Goal: Book appointment/travel/reservation

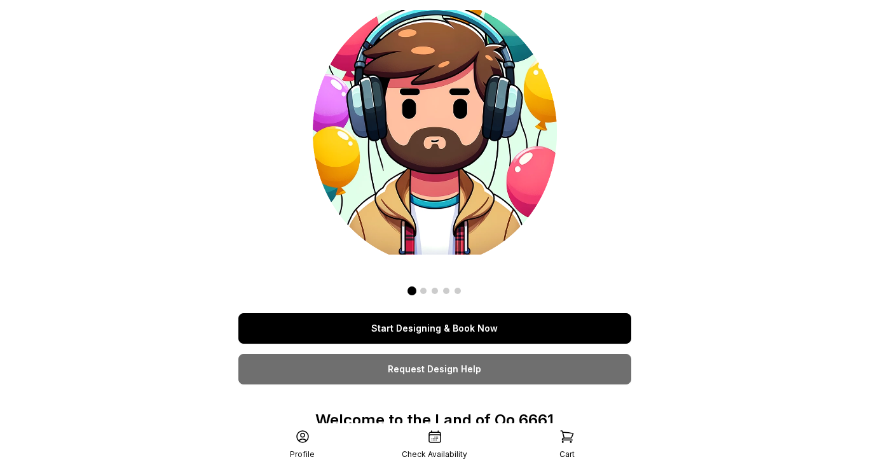
click at [453, 335] on link "Start Designing & Book Now" at bounding box center [435, 328] width 393 height 31
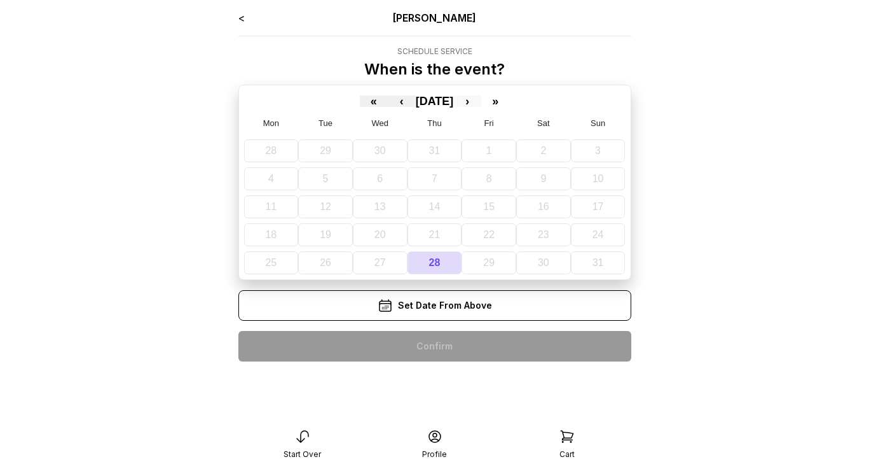
click at [481, 102] on button "›" at bounding box center [467, 100] width 28 height 11
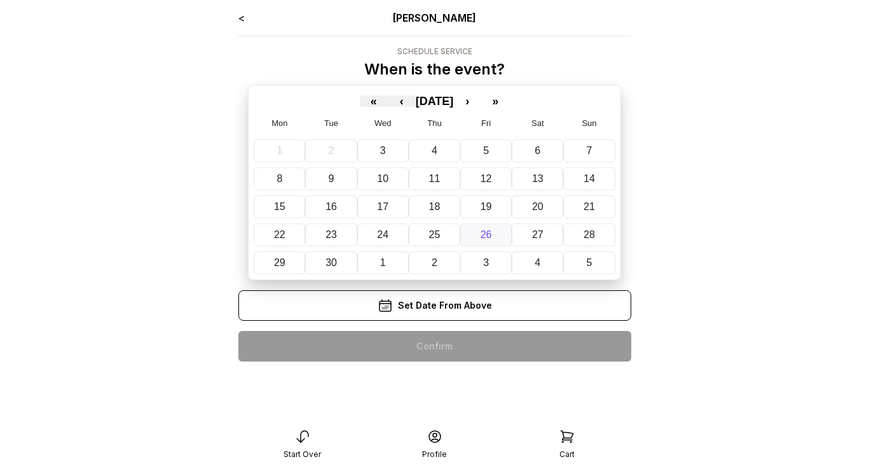
click at [507, 232] on button "26" at bounding box center [486, 234] width 52 height 23
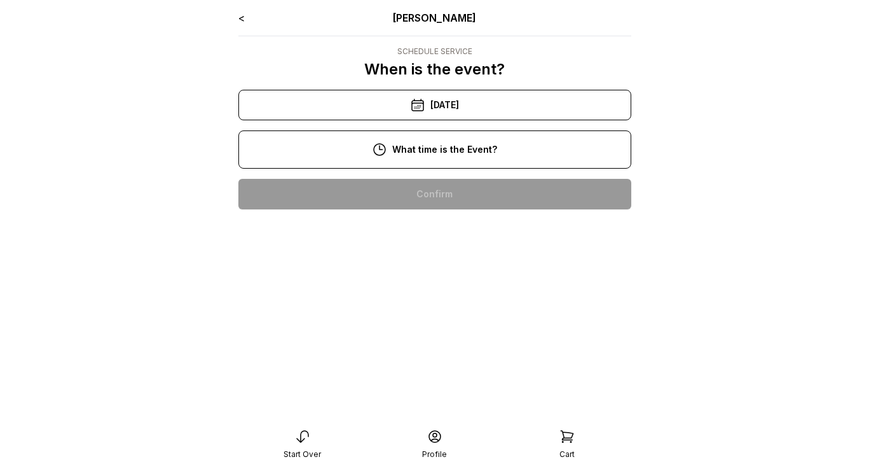
click at [466, 194] on div "1:00 pm" at bounding box center [435, 194] width 373 height 31
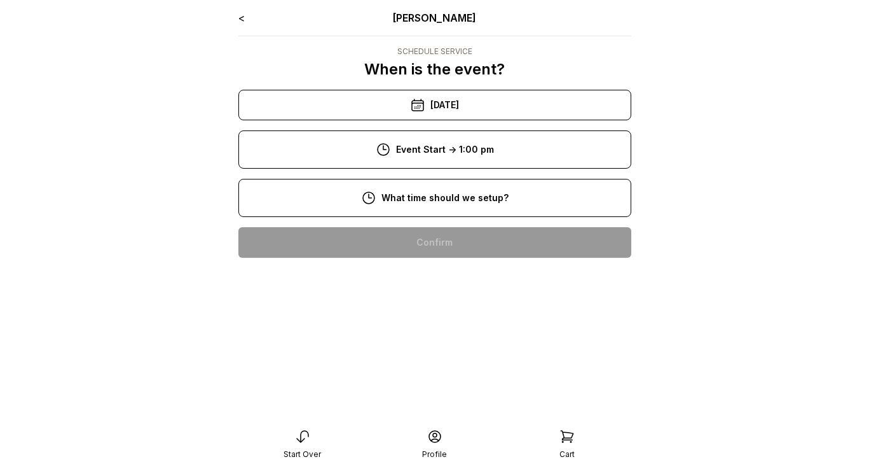
click at [463, 240] on div "8:00 am" at bounding box center [435, 242] width 373 height 31
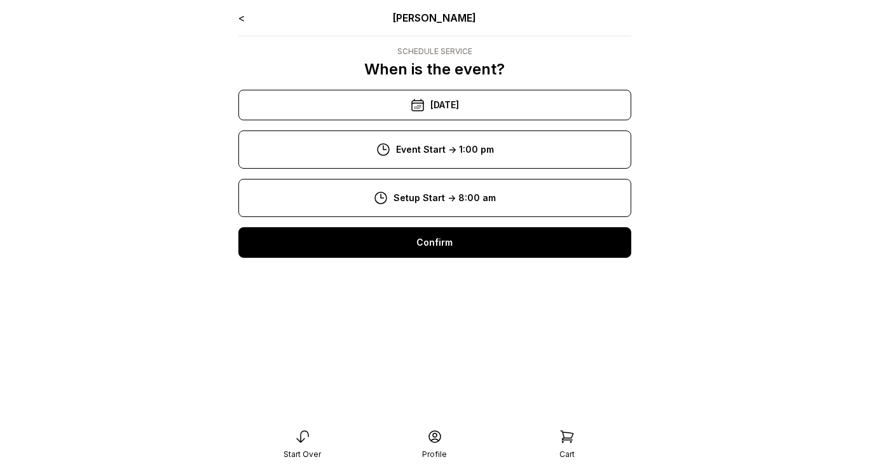
click at [463, 243] on div "Confirm" at bounding box center [435, 242] width 393 height 31
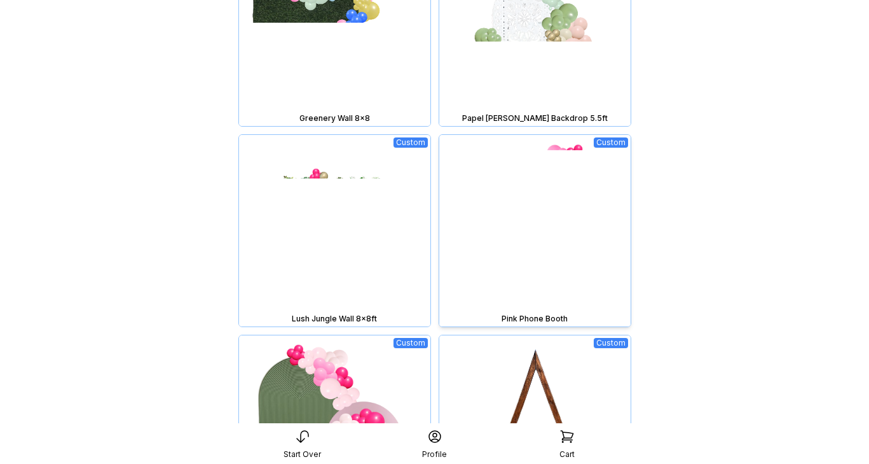
scroll to position [1217, 0]
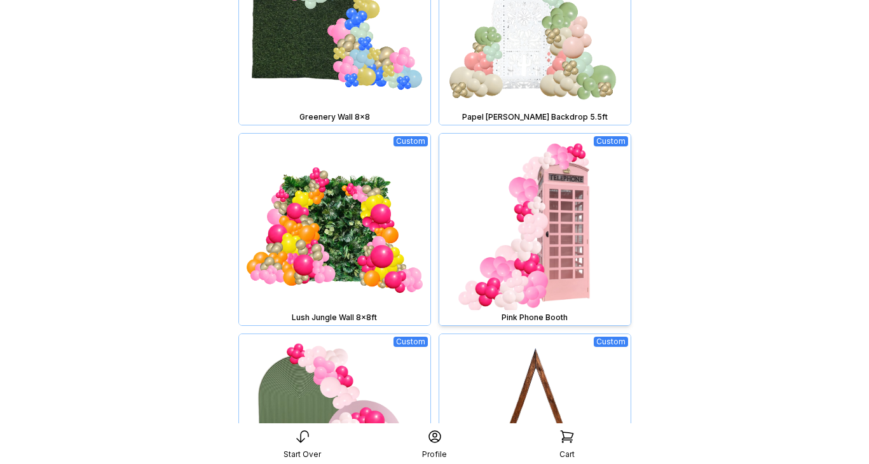
click at [523, 252] on img at bounding box center [534, 229] width 191 height 191
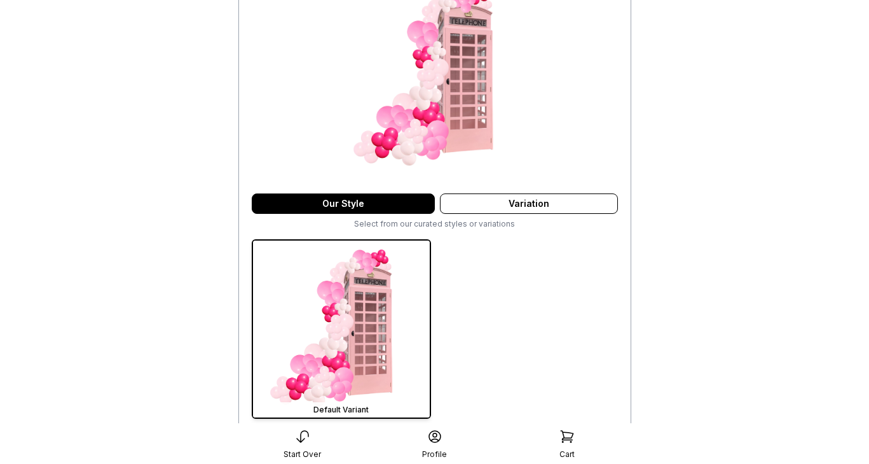
scroll to position [219, 0]
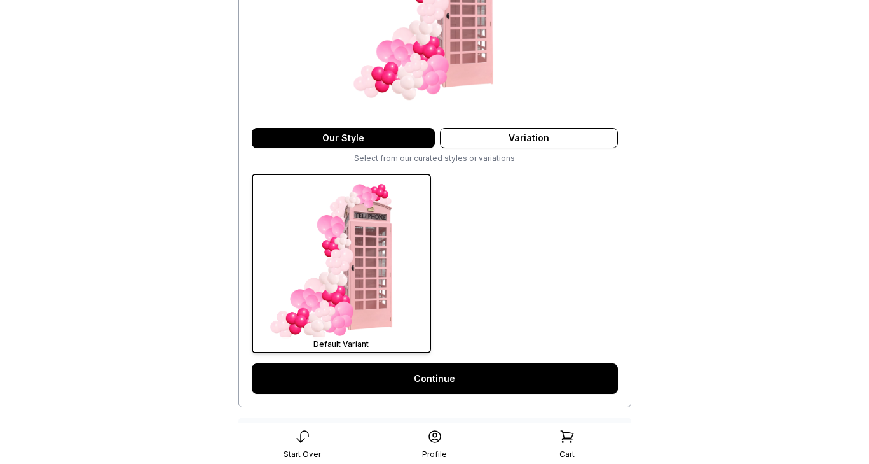
click at [487, 377] on link "Continue" at bounding box center [435, 378] width 366 height 31
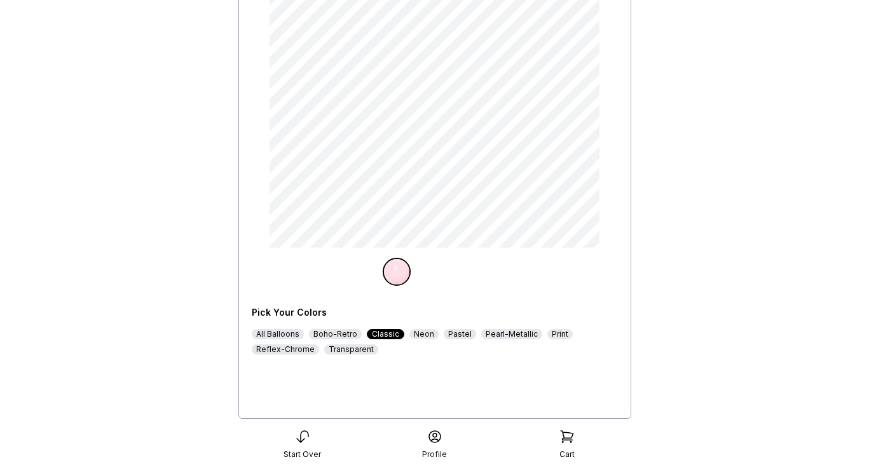
scroll to position [192, 0]
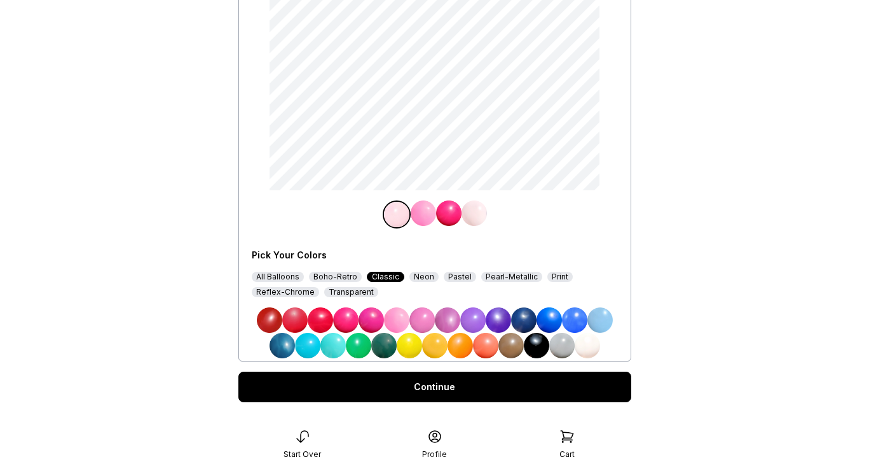
click at [446, 324] on img at bounding box center [447, 319] width 25 height 25
click at [472, 216] on img at bounding box center [474, 212] width 25 height 25
click at [525, 324] on img at bounding box center [523, 319] width 25 height 25
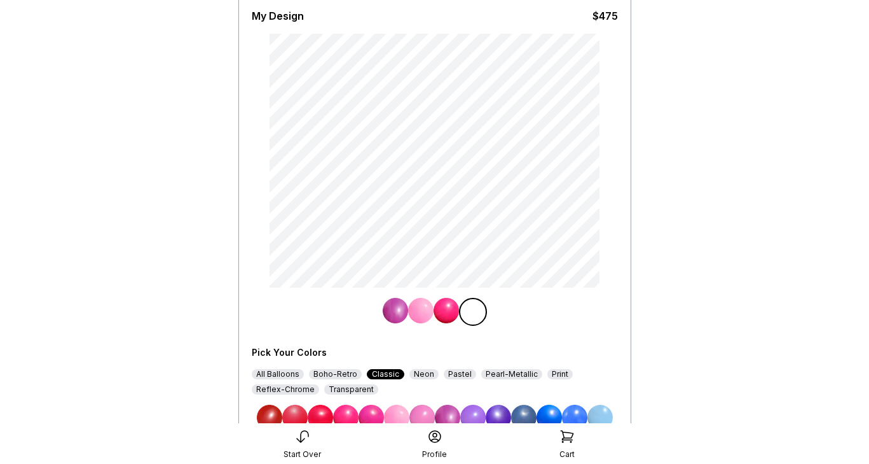
scroll to position [214, 0]
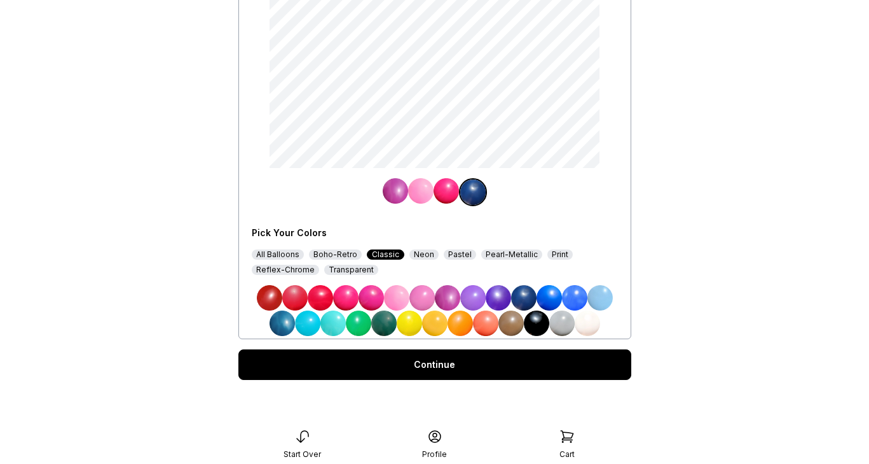
click at [460, 366] on div "Continue" at bounding box center [435, 364] width 393 height 31
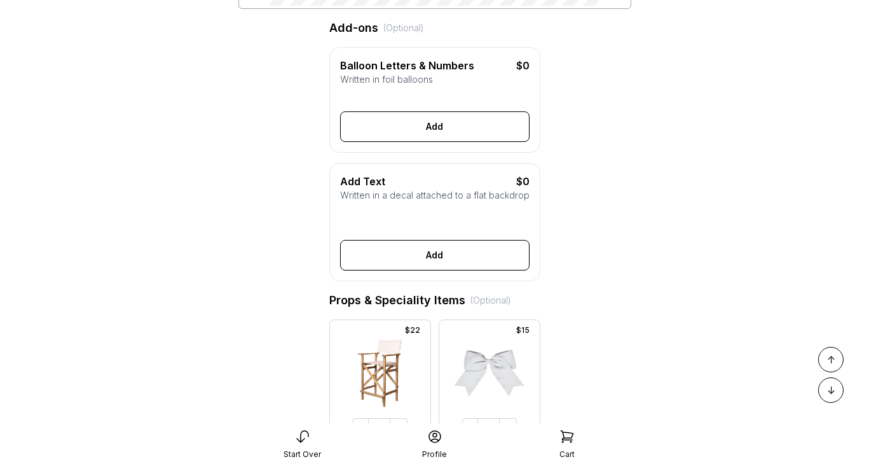
scroll to position [377, 0]
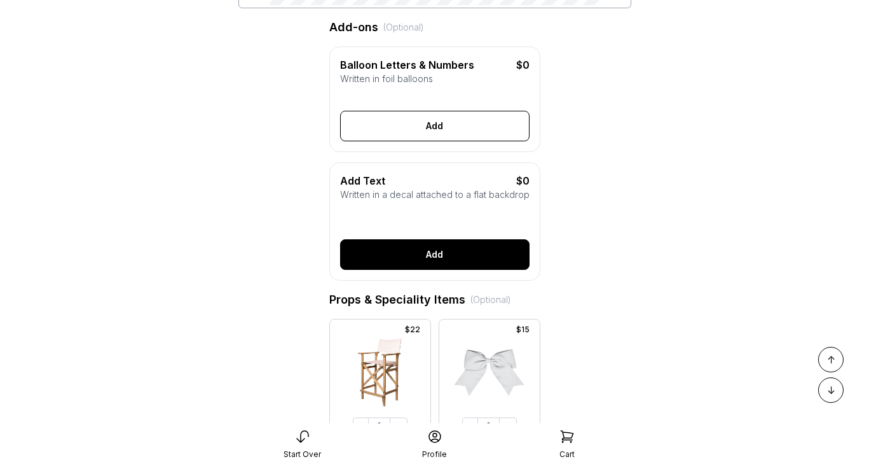
click at [433, 255] on button "Add" at bounding box center [435, 254] width 190 height 31
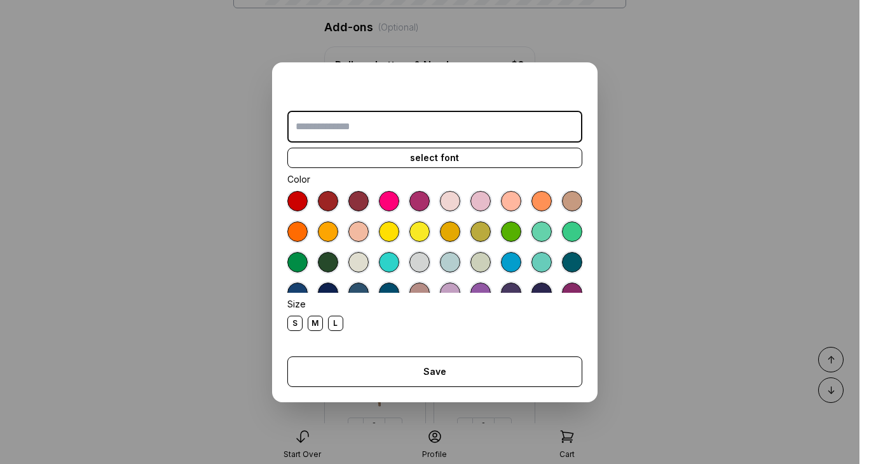
click at [343, 132] on input "text" at bounding box center [434, 127] width 295 height 32
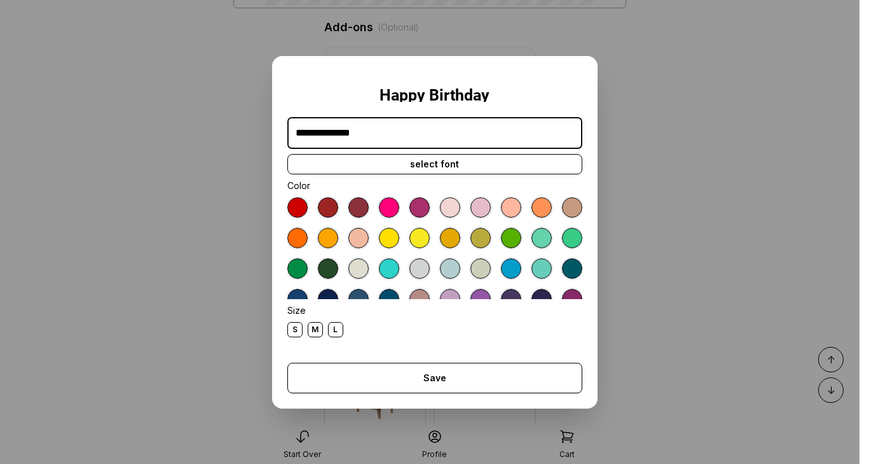
type input "**********"
click at [450, 204] on div at bounding box center [450, 207] width 20 height 20
click at [393, 167] on div "select font" at bounding box center [434, 164] width 295 height 20
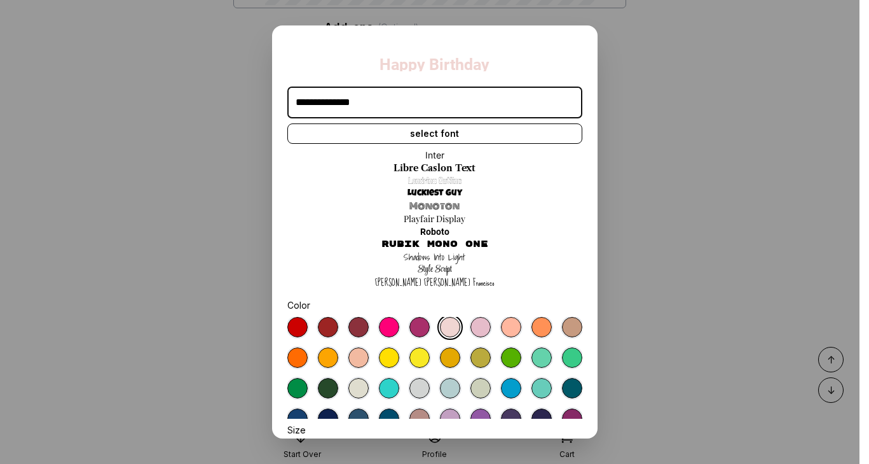
click at [443, 233] on link "Roboto" at bounding box center [434, 231] width 29 height 13
click at [449, 257] on link "Shadows Into Light" at bounding box center [435, 257] width 62 height 13
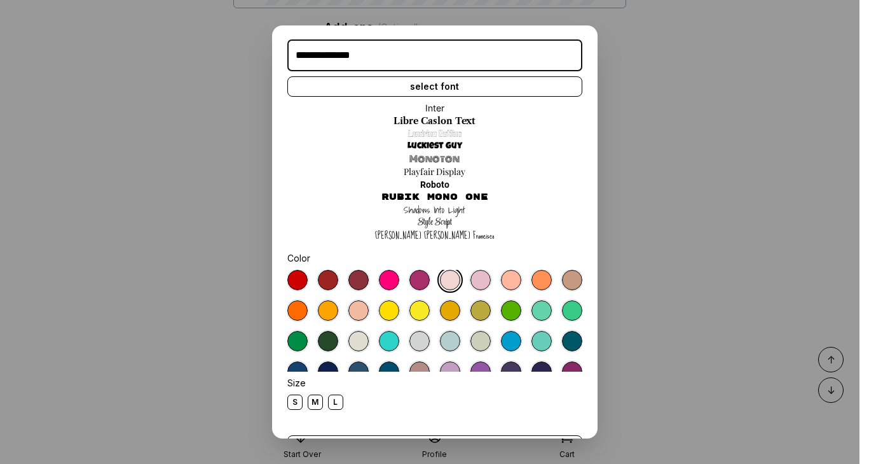
scroll to position [90, 0]
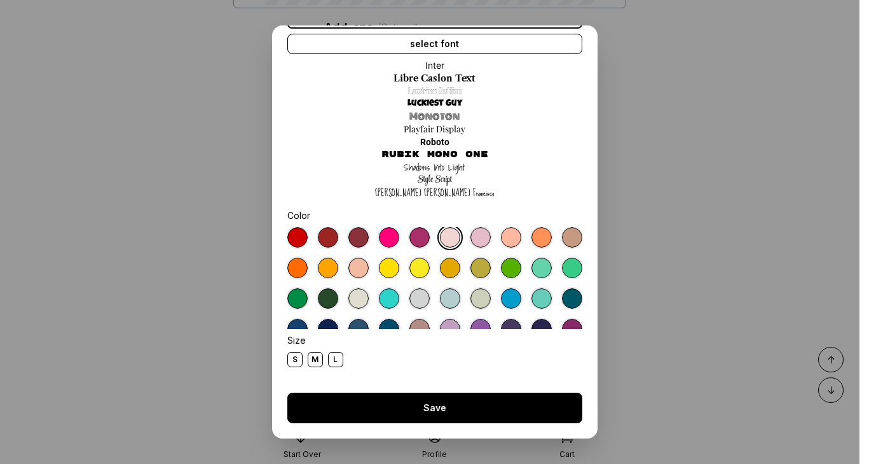
click at [434, 417] on button "Save" at bounding box center [434, 407] width 295 height 31
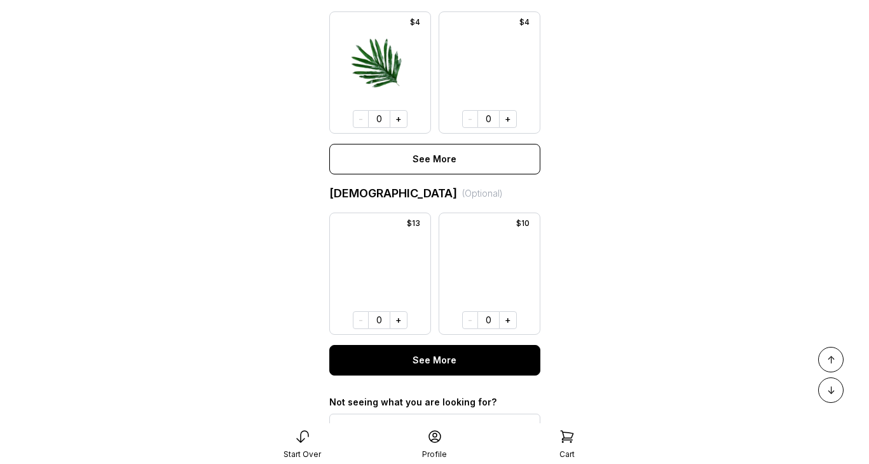
scroll to position [1023, 0]
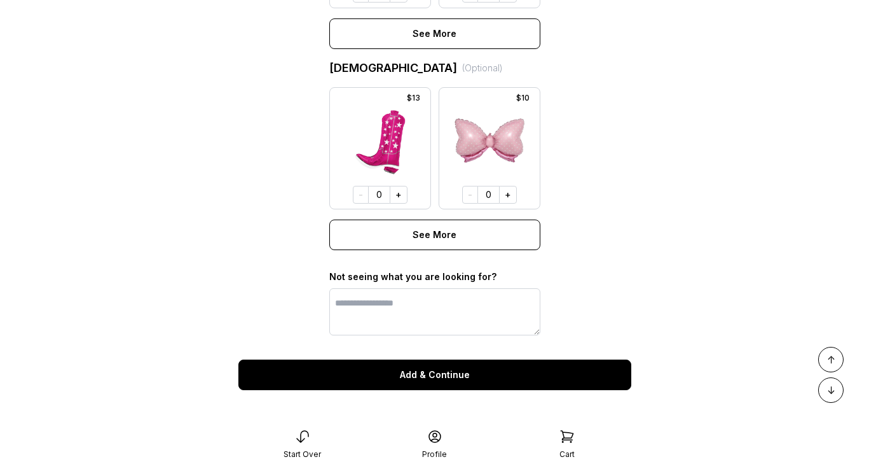
click at [420, 381] on button "Add & Continue" at bounding box center [435, 374] width 393 height 31
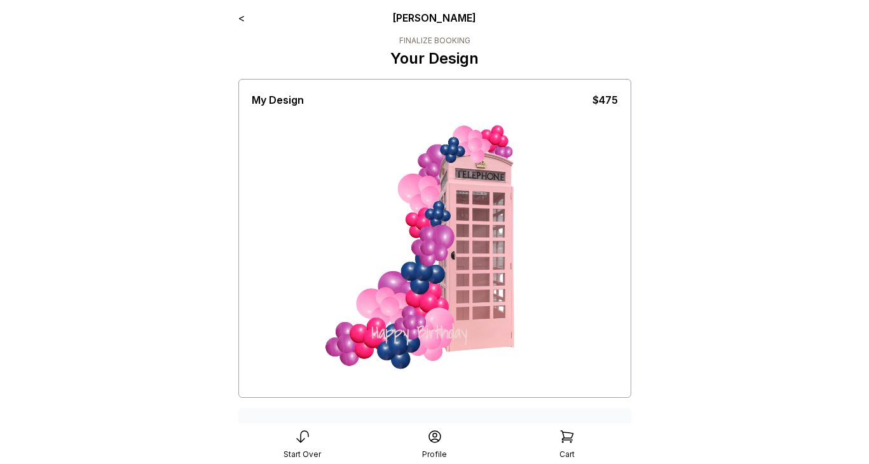
scroll to position [201, 0]
